Goal: Information Seeking & Learning: Learn about a topic

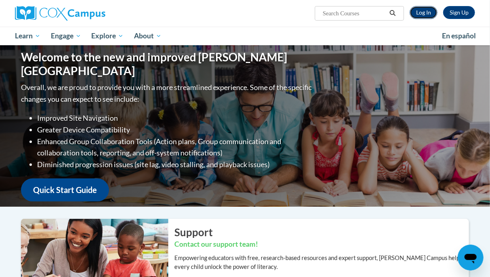
click at [422, 13] on link "Log In" at bounding box center [424, 12] width 28 height 13
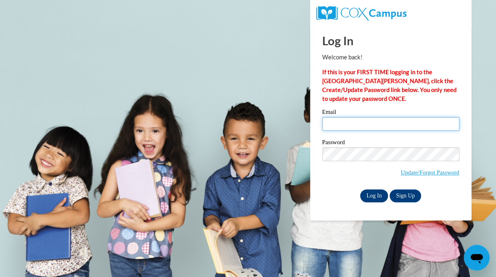
type input "deidrajwatkins08@yahoo.com"
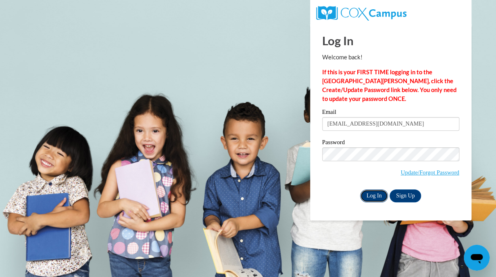
click at [376, 201] on input "Log In" at bounding box center [374, 195] width 28 height 13
click at [376, 196] on input "Log In" at bounding box center [374, 195] width 28 height 13
click at [372, 195] on input "Log In" at bounding box center [374, 195] width 28 height 13
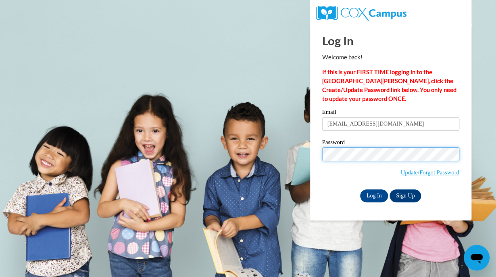
click at [276, 145] on body "Log In Welcome back! If this is your FIRST TIME logging in to the NEW Cox Campu…" at bounding box center [248, 138] width 496 height 277
click at [360, 189] on input "Log In" at bounding box center [374, 195] width 28 height 13
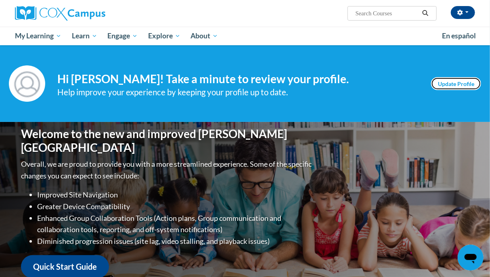
click at [453, 86] on link "Update Profile" at bounding box center [456, 83] width 50 height 13
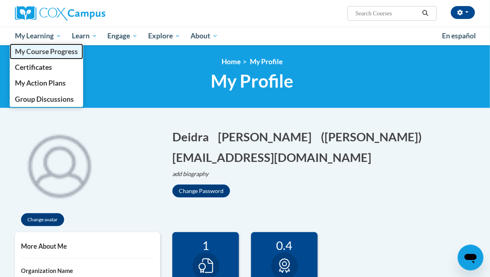
click at [34, 56] on link "My Course Progress" at bounding box center [46, 52] width 73 height 16
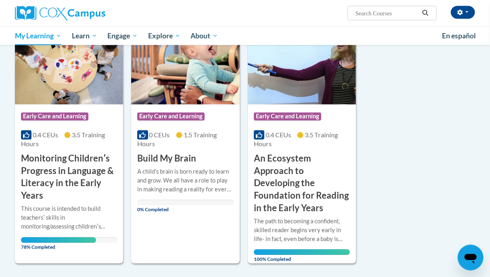
scroll to position [568, 0]
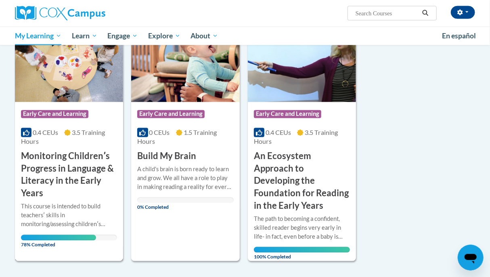
click at [82, 171] on h3 "Monitoring Childrenʹs Progress in Language & Literacy in the Early Years" at bounding box center [69, 175] width 96 height 50
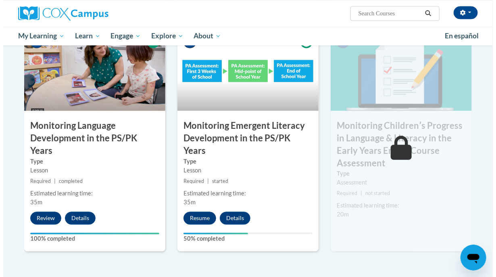
scroll to position [675, 0]
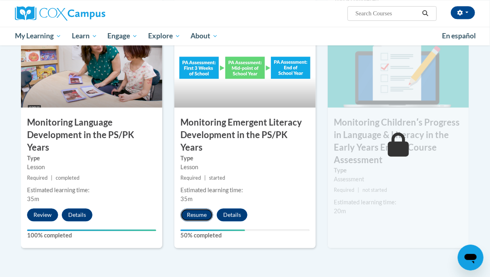
click at [194, 208] on button "Resume" at bounding box center [196, 214] width 33 height 13
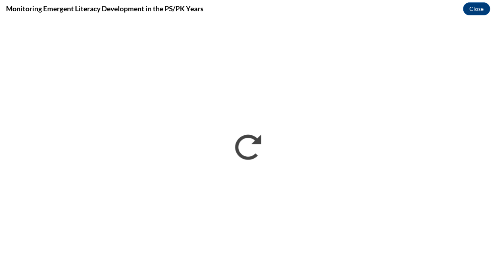
scroll to position [0, 0]
